Goal: Task Accomplishment & Management: Manage account settings

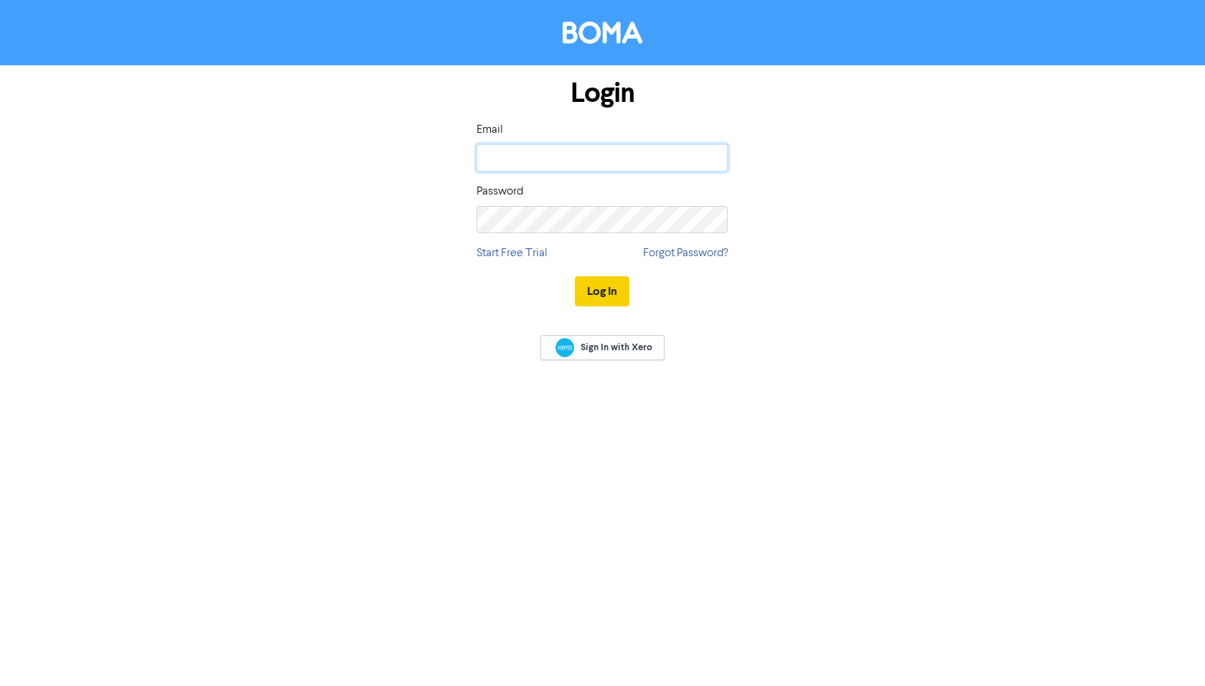
type input "[PERSON_NAME][EMAIL_ADDRESS][DOMAIN_NAME]"
drag, startPoint x: 600, startPoint y: 296, endPoint x: 592, endPoint y: 299, distance: 9.1
click at [600, 296] on button "Log In" at bounding box center [602, 291] width 55 height 30
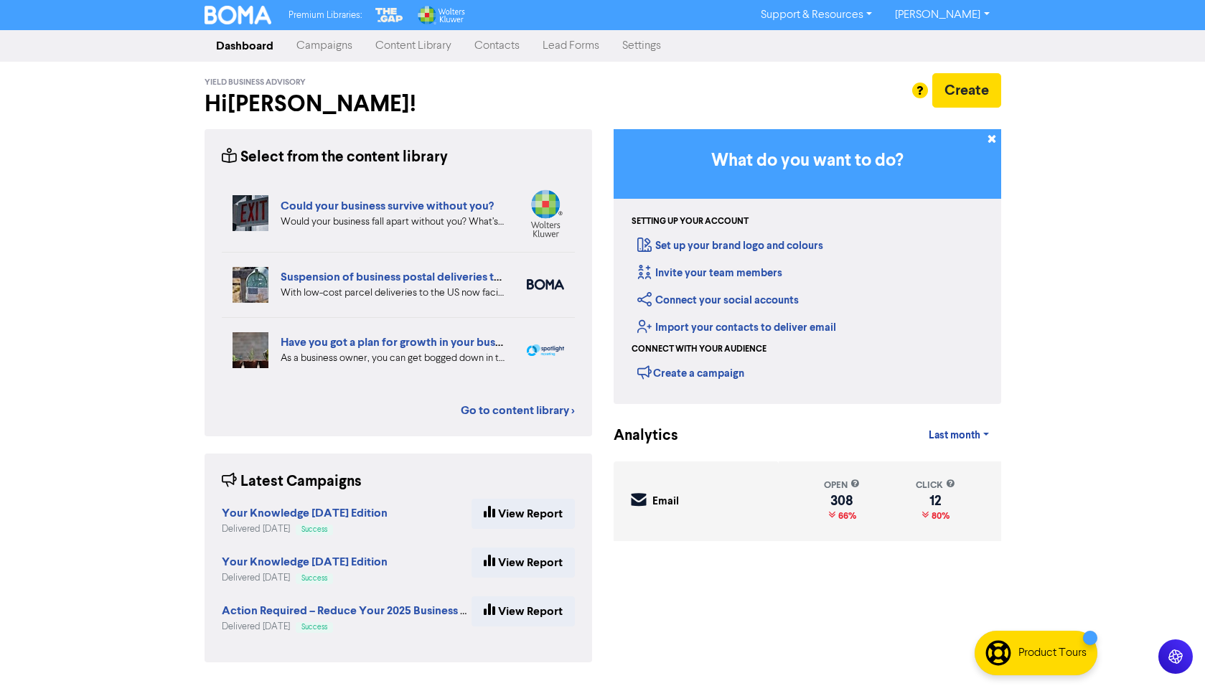
click at [489, 46] on link "Contacts" at bounding box center [497, 46] width 68 height 29
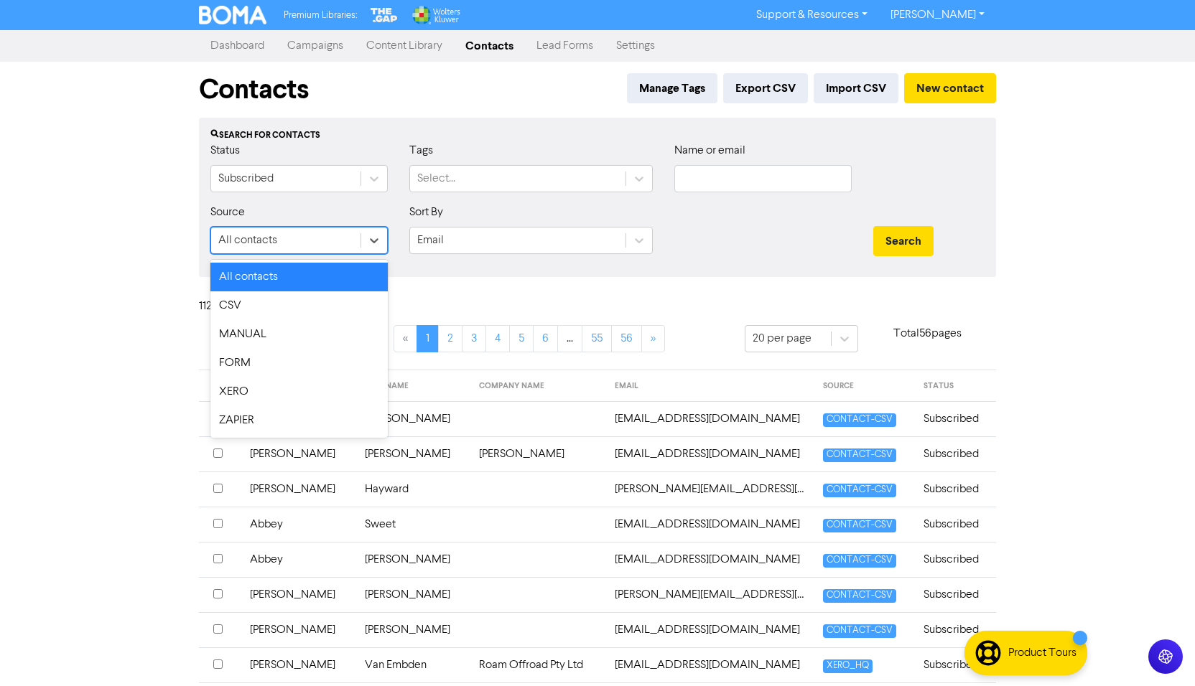
click at [291, 247] on div "All contacts" at bounding box center [285, 241] width 149 height 26
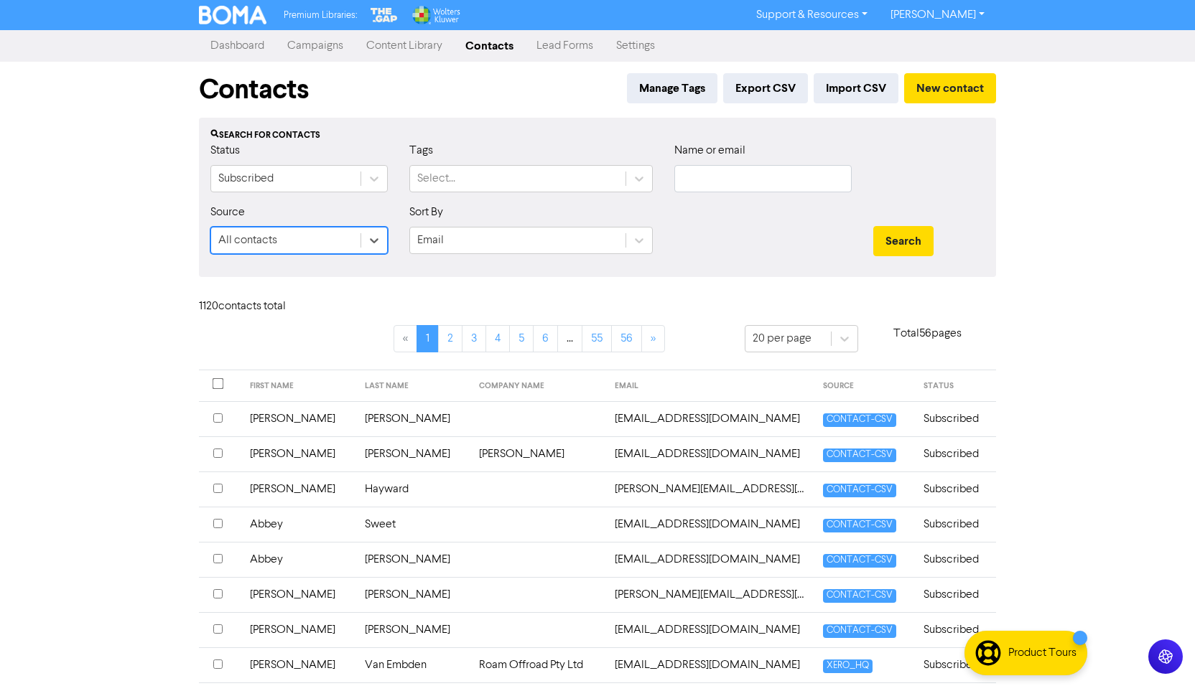
click at [291, 247] on div "All contacts" at bounding box center [285, 241] width 149 height 26
click at [910, 244] on button "Search" at bounding box center [903, 241] width 60 height 30
click at [715, 176] on input "text" at bounding box center [762, 178] width 177 height 27
type input "[PERSON_NAME]"
click at [917, 245] on button "Search" at bounding box center [903, 241] width 60 height 30
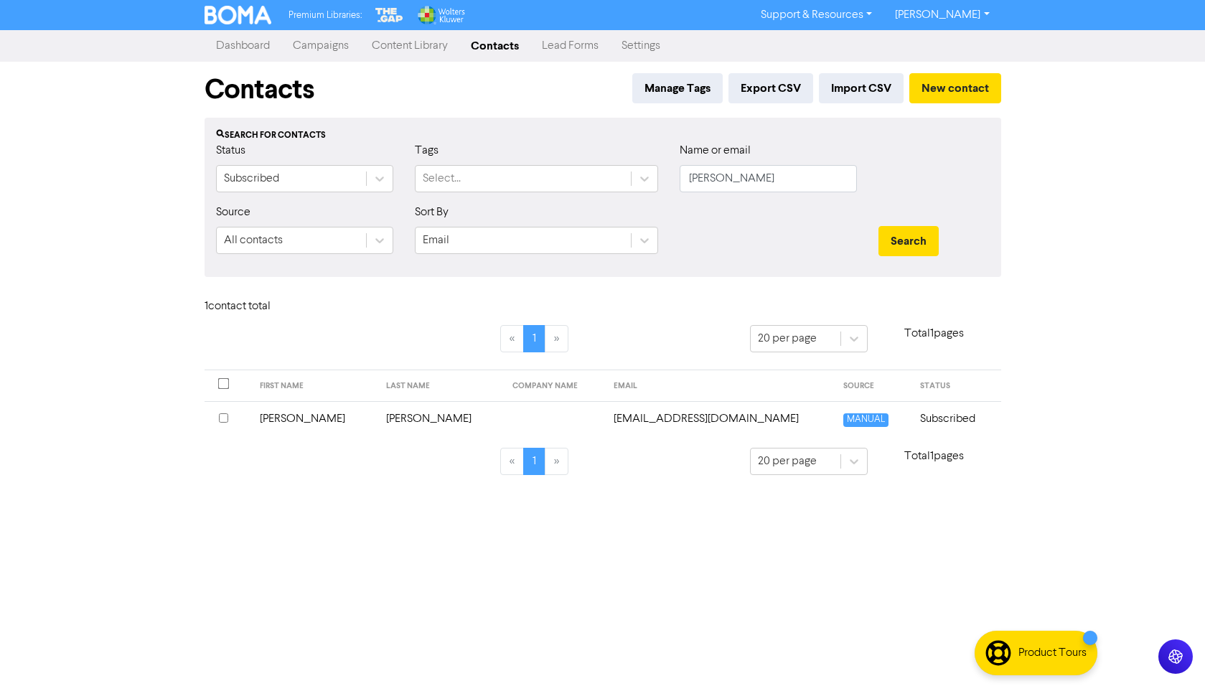
click at [223, 419] on input "checkbox" at bounding box center [223, 418] width 9 height 9
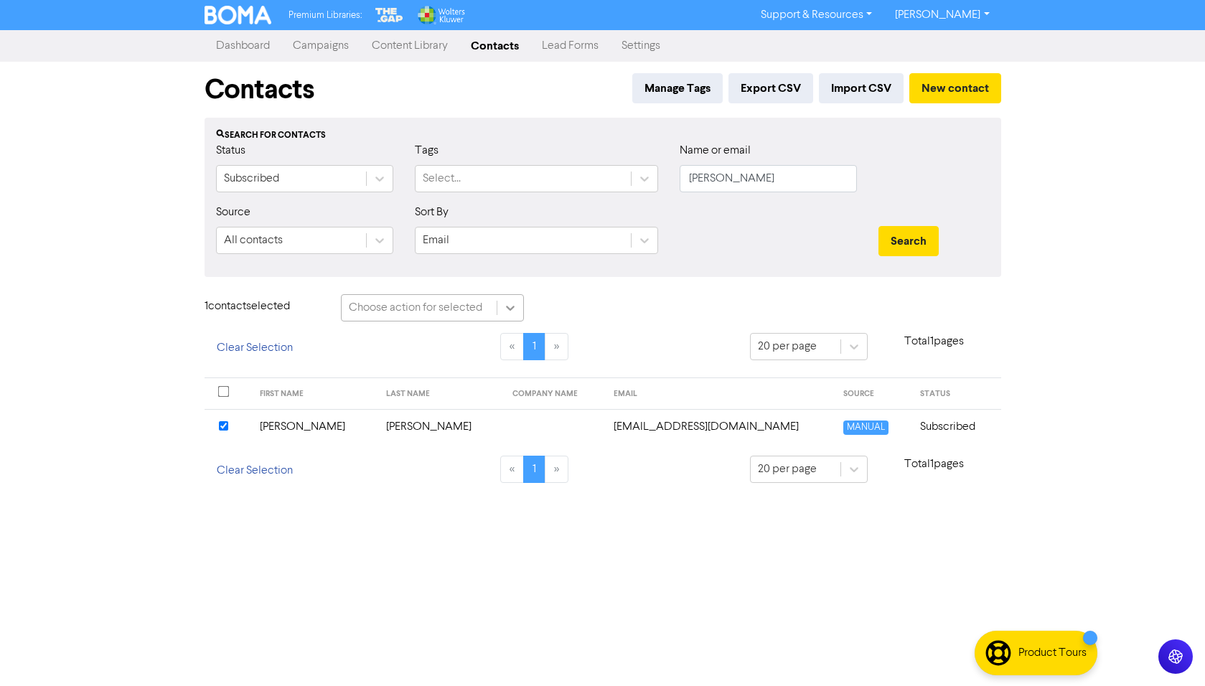
click at [512, 306] on icon at bounding box center [510, 308] width 14 height 14
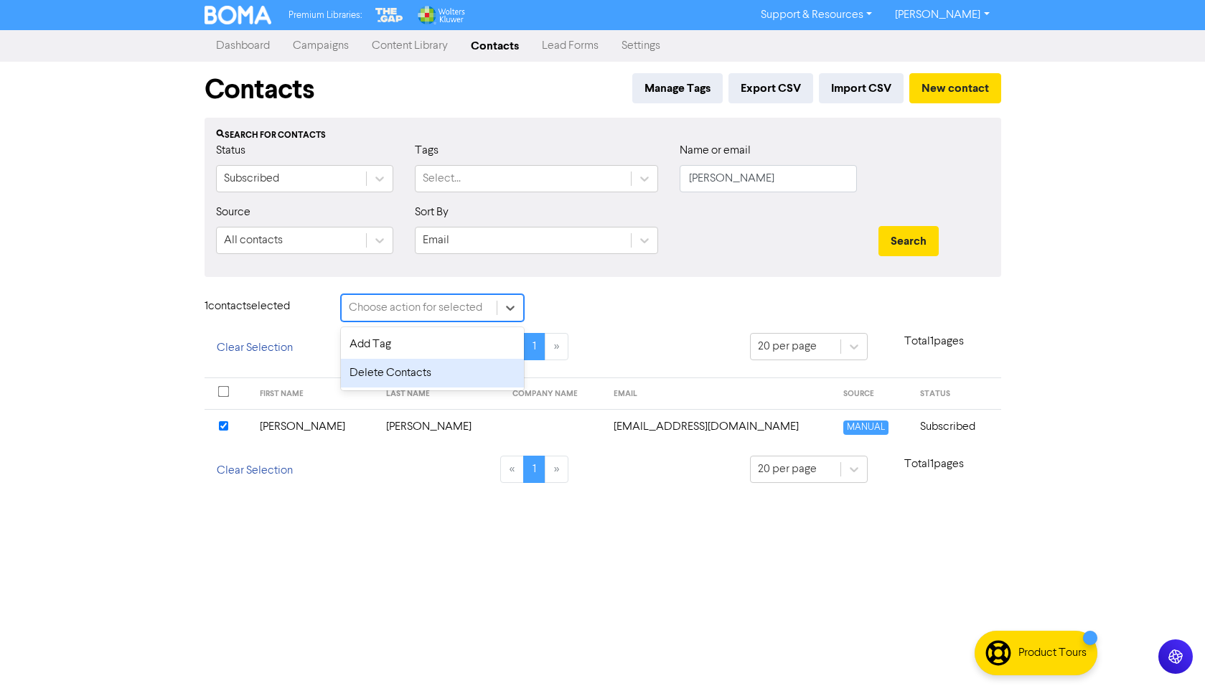
click at [384, 376] on div "Delete Contacts" at bounding box center [432, 373] width 183 height 29
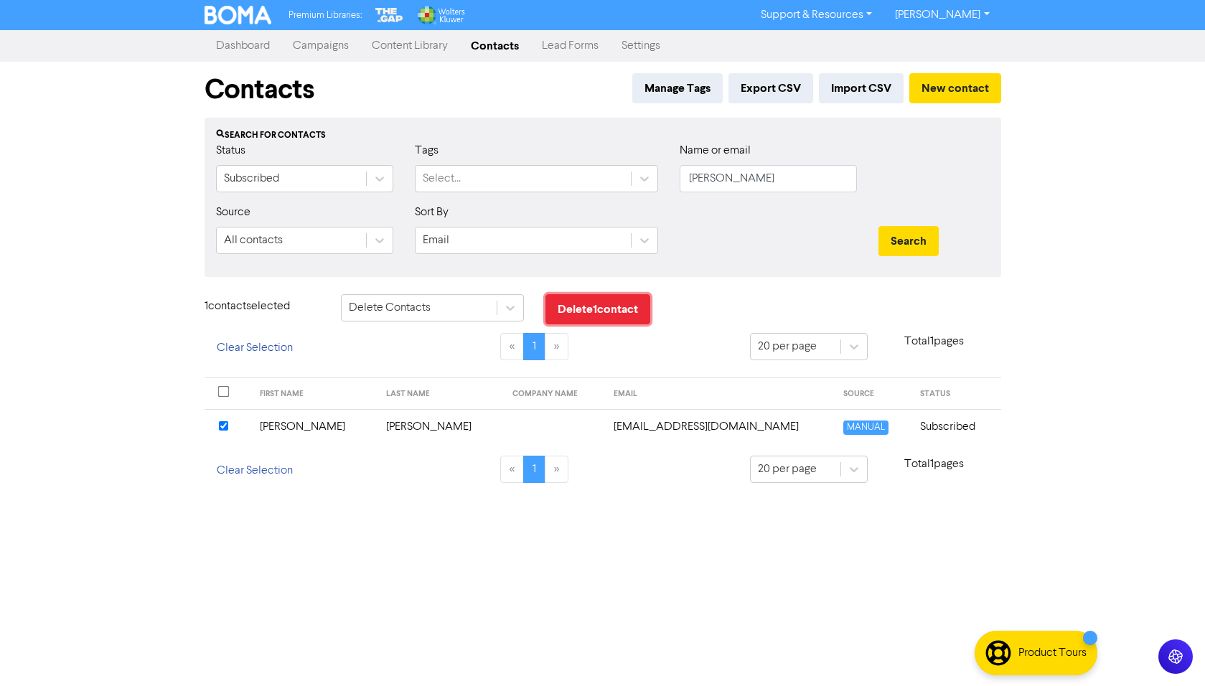
click at [598, 305] on button "Delete 1 contact" at bounding box center [598, 309] width 105 height 30
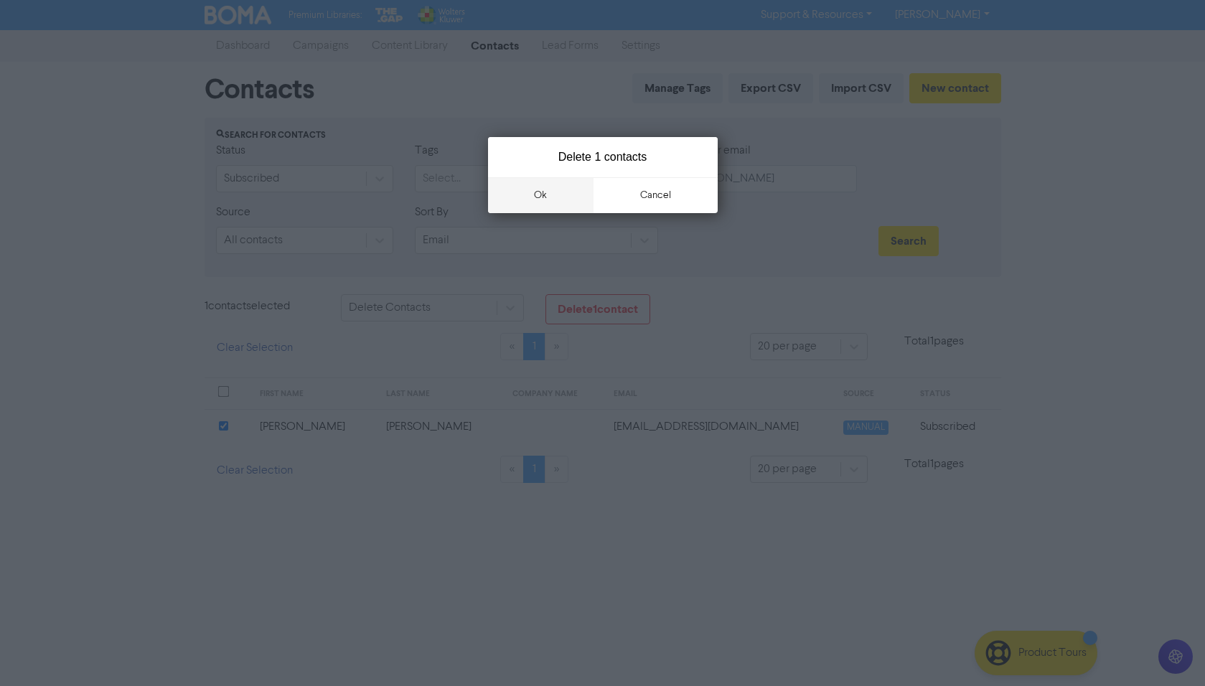
drag, startPoint x: 537, startPoint y: 194, endPoint x: 492, endPoint y: 214, distance: 49.5
click at [537, 195] on button "ok" at bounding box center [541, 195] width 106 height 36
